Goal: Task Accomplishment & Management: Use online tool/utility

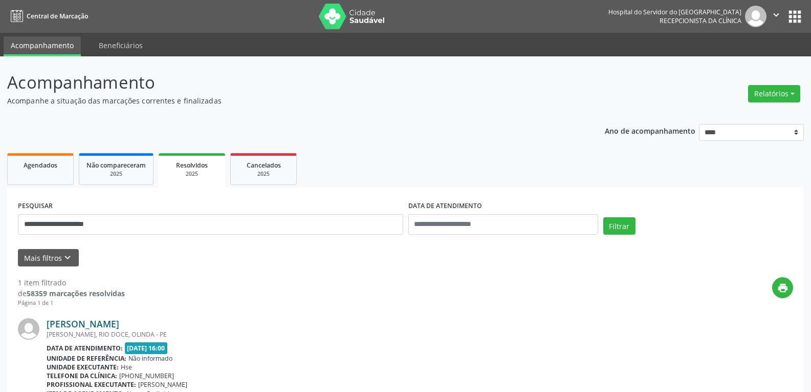
click at [106, 320] on link "[PERSON_NAME]" at bounding box center [83, 323] width 73 height 11
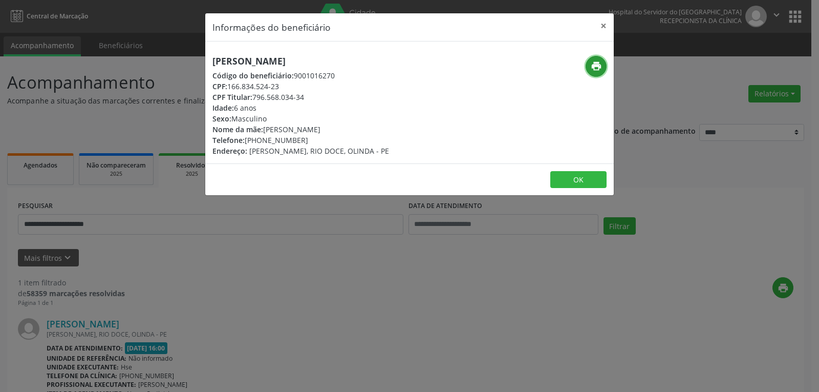
click at [605, 66] on button "print" at bounding box center [596, 66] width 21 height 21
click at [367, 99] on div "CPF Titular: 796.568.034-34" at bounding box center [300, 97] width 177 height 11
click at [620, 321] on div "Informações do beneficiário × [PERSON_NAME] Código do beneficiário: 9001016270 …" at bounding box center [409, 196] width 819 height 392
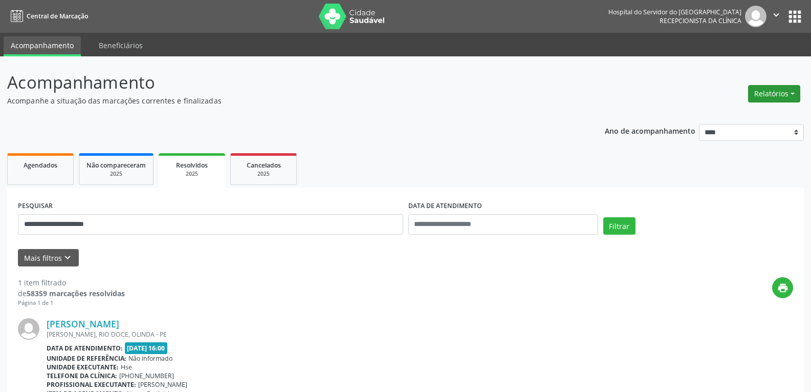
click at [778, 100] on button "Relatórios" at bounding box center [774, 93] width 52 height 17
click at [720, 114] on link "Agendamentos" at bounding box center [746, 116] width 110 height 14
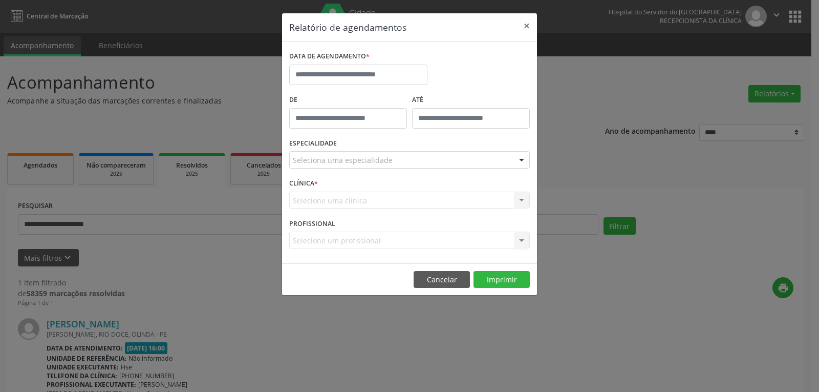
click at [371, 60] on div "DATA DE AGENDAMENTO *" at bounding box center [358, 57] width 138 height 16
click at [366, 71] on input "text" at bounding box center [358, 74] width 138 height 20
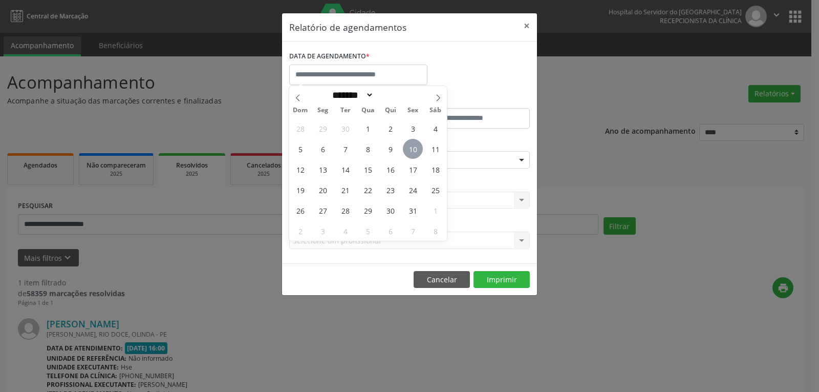
click at [411, 145] on span "10" at bounding box center [413, 149] width 20 height 20
type input "**********"
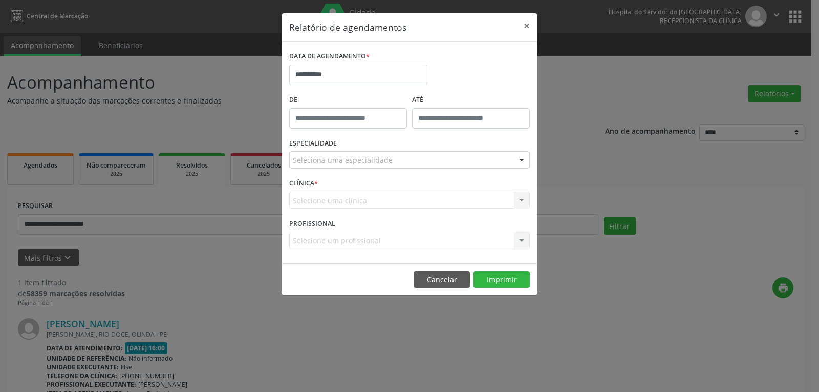
click at [392, 163] on div "Seleciona uma especialidade" at bounding box center [409, 159] width 241 height 17
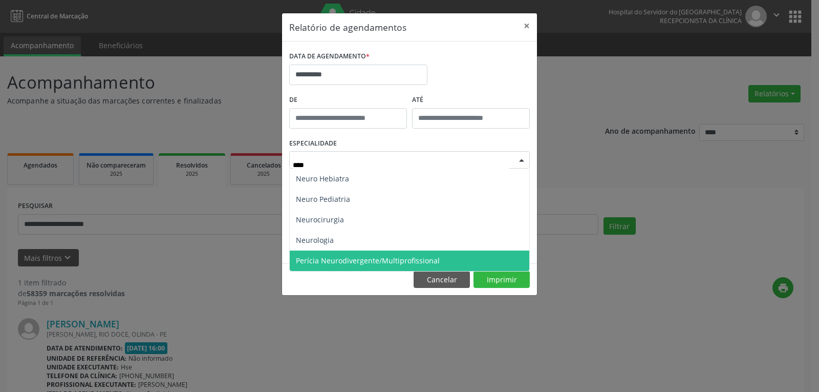
type input "*****"
click at [356, 256] on span "Perícia Neurodivergente/Multiprofissional" at bounding box center [368, 260] width 144 height 10
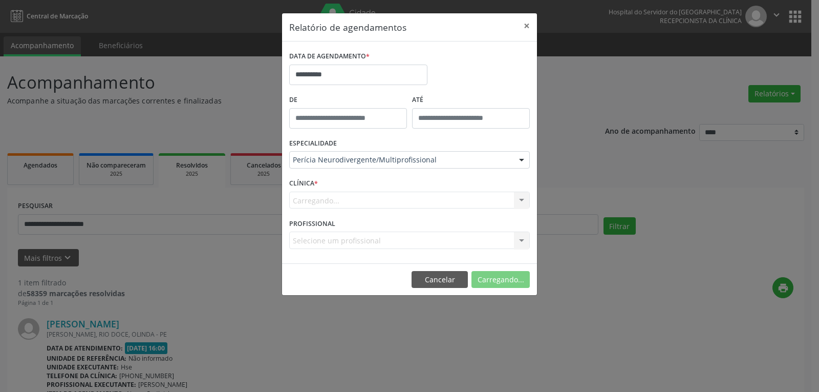
click at [389, 208] on div "Carregando... Nenhum resultado encontrado para: " " Não há nenhuma opção para s…" at bounding box center [409, 199] width 241 height 17
click at [525, 287] on button "Imprimir" at bounding box center [501, 279] width 56 height 17
click at [617, 164] on div "**********" at bounding box center [409, 196] width 819 height 392
click at [530, 27] on button "×" at bounding box center [526, 25] width 20 height 25
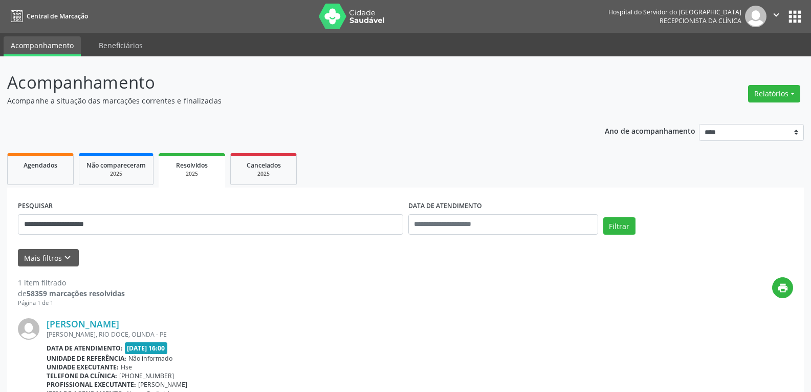
click at [381, 292] on div "print" at bounding box center [459, 292] width 668 height 30
